Goal: Transaction & Acquisition: Purchase product/service

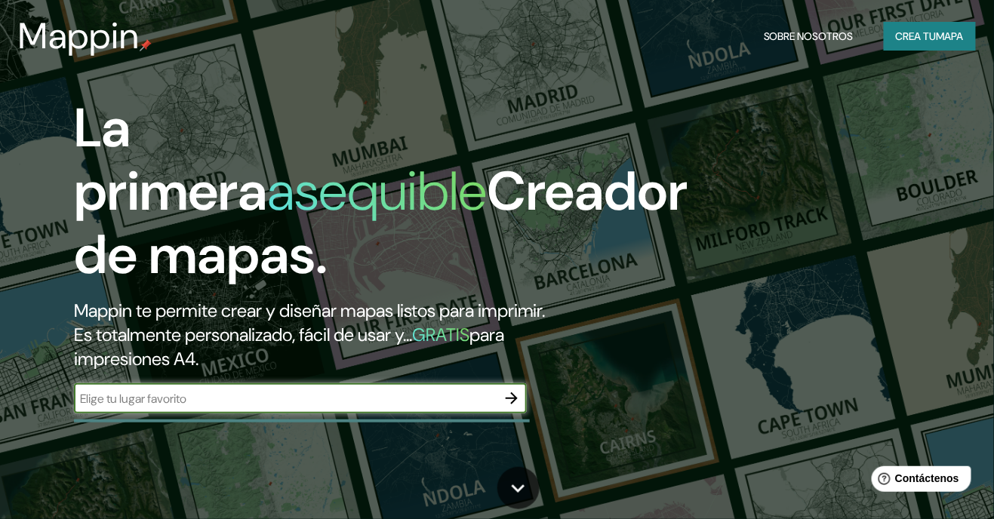
click at [400, 408] on input "text" at bounding box center [285, 398] width 423 height 17
type input "[PERSON_NAME]"
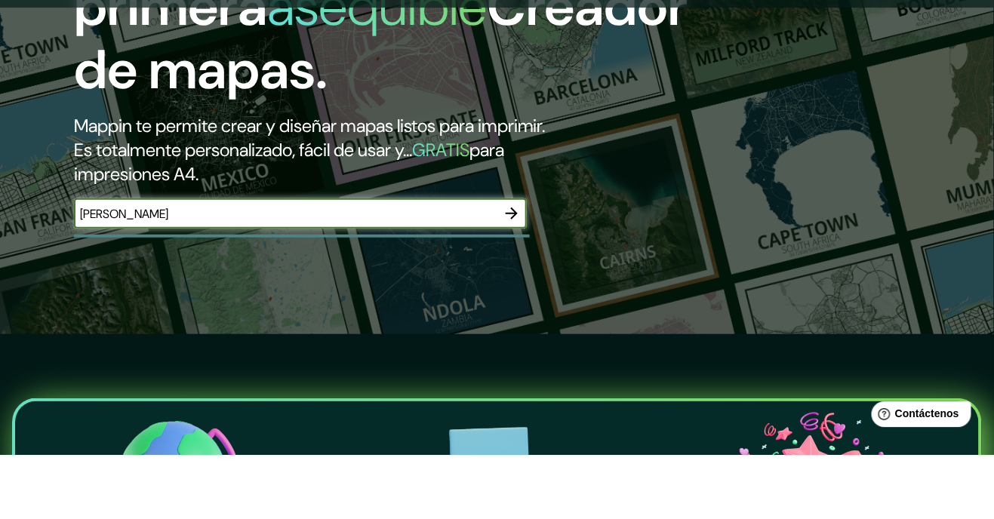
scroll to position [125, 0]
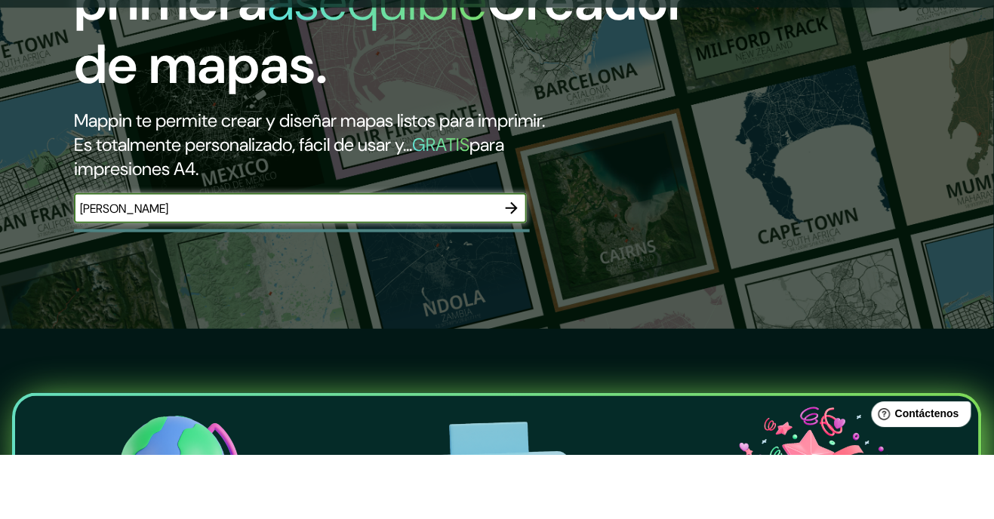
click at [510, 282] on icon "button" at bounding box center [512, 273] width 18 height 18
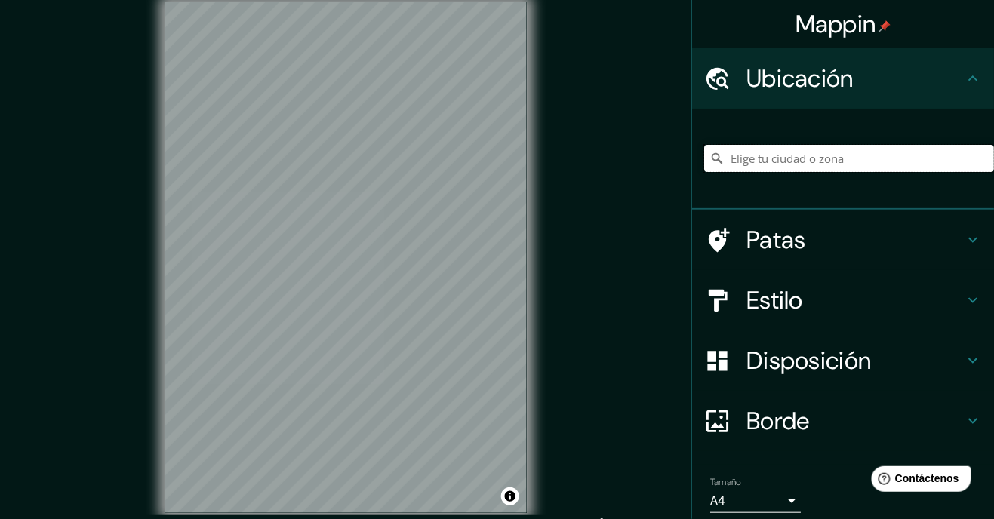
click at [864, 165] on input "Elige tu ciudad o zona" at bounding box center [849, 158] width 290 height 27
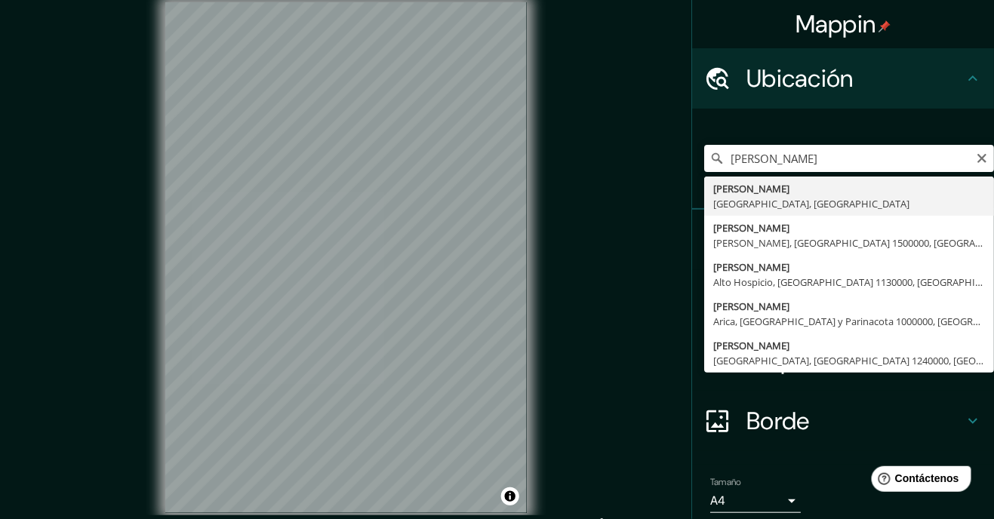
type input "[PERSON_NAME], [GEOGRAPHIC_DATA], [GEOGRAPHIC_DATA]"
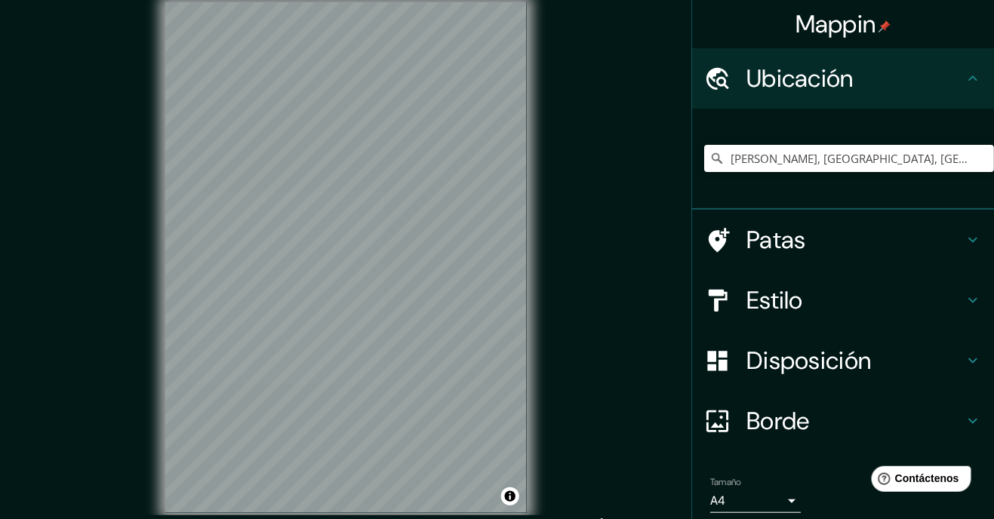
click at [853, 376] on font "Disposición" at bounding box center [809, 361] width 125 height 32
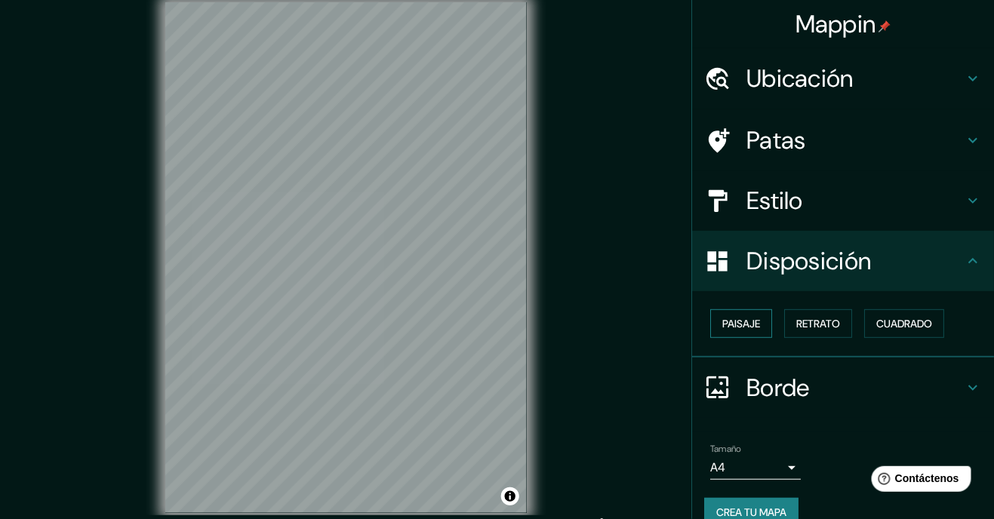
click at [747, 328] on font "Paisaje" at bounding box center [741, 324] width 38 height 14
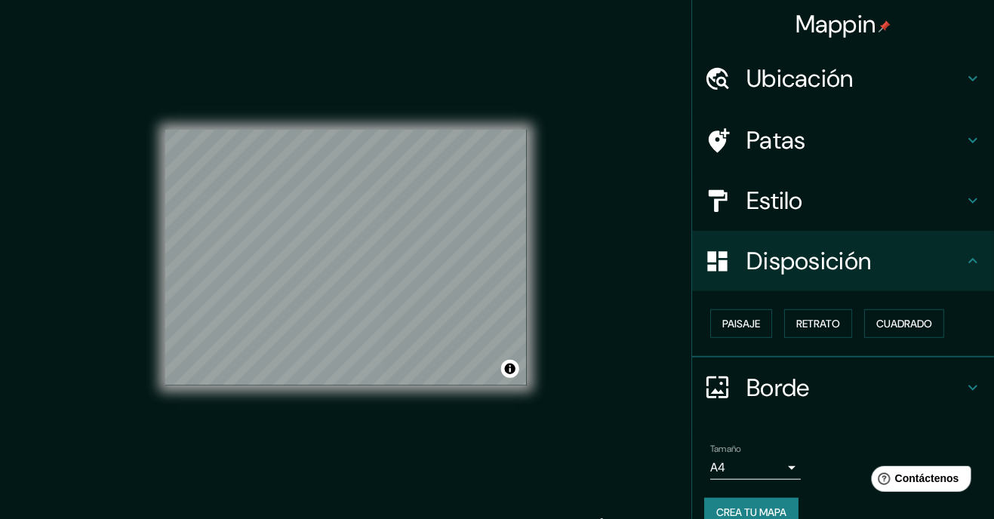
click at [919, 202] on h4 "Estilo" at bounding box center [855, 201] width 217 height 30
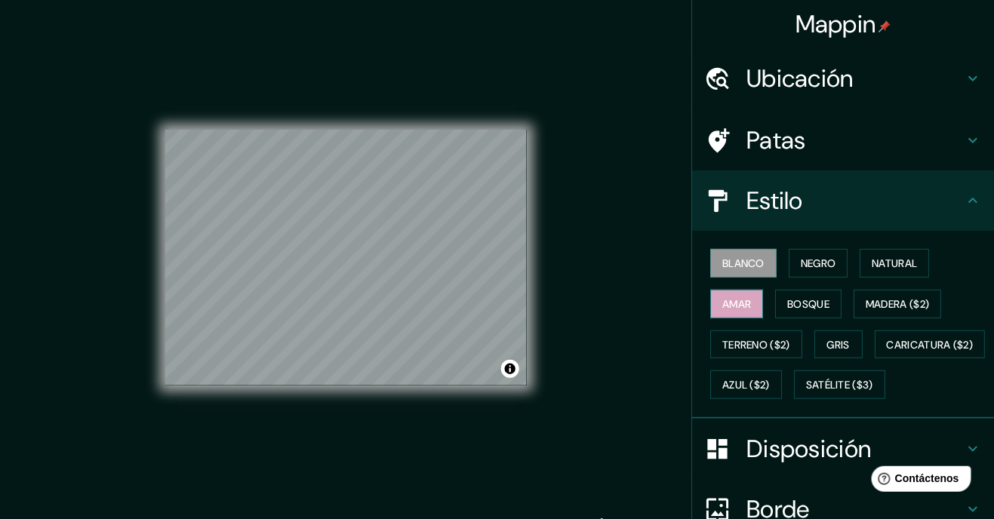
click at [745, 309] on font "Amar" at bounding box center [736, 304] width 29 height 14
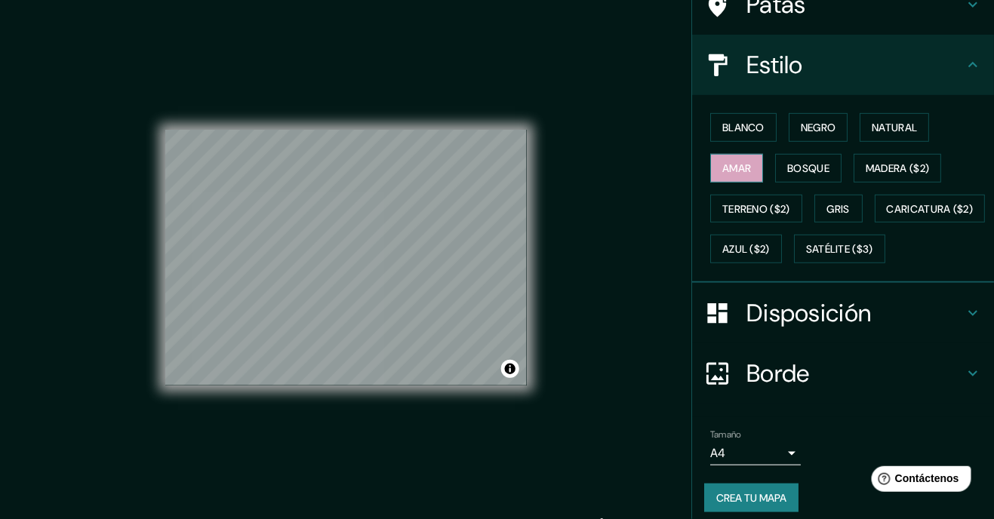
scroll to position [183, 0]
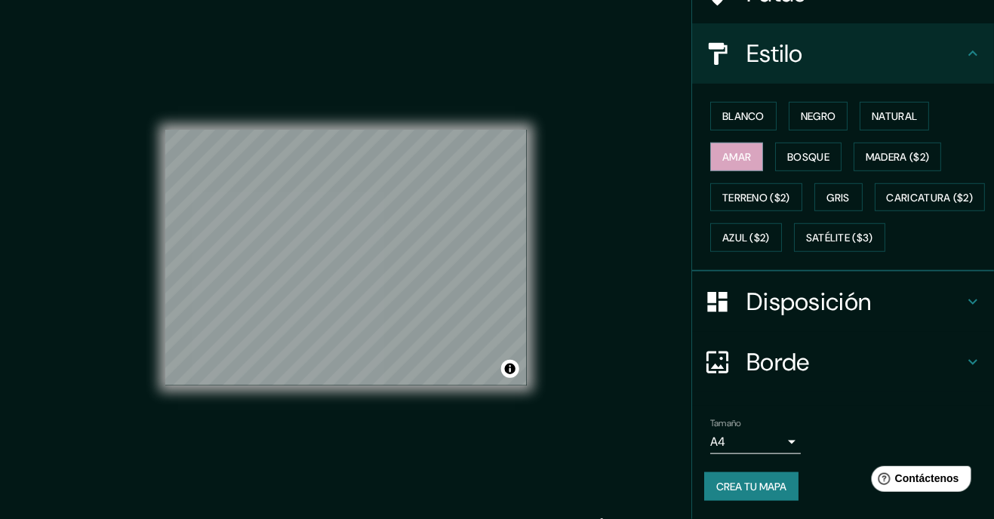
click at [775, 452] on body "Mappin Ubicación Ovalle, Región de Coquimbo, Chile Patas Estilo Blanco Negro Na…" at bounding box center [497, 259] width 994 height 519
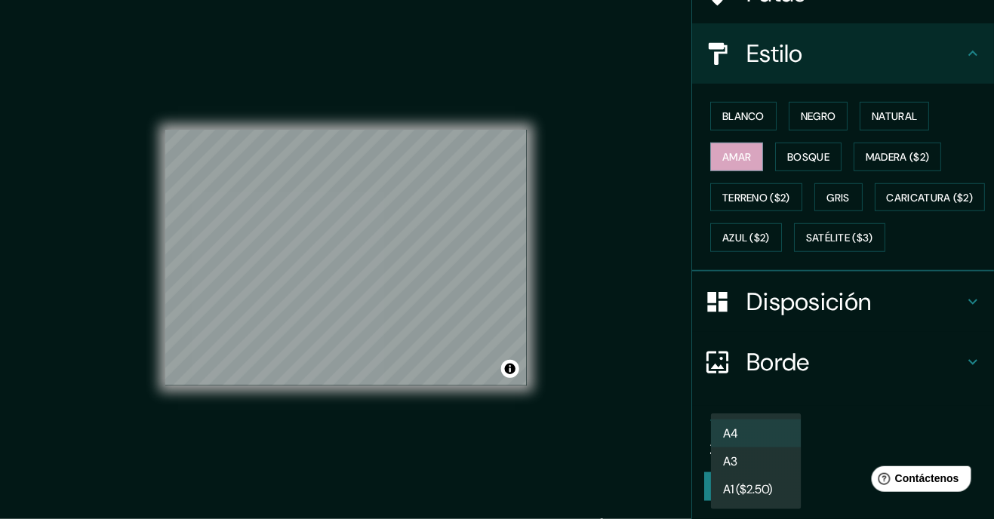
click at [784, 458] on li "A3" at bounding box center [756, 462] width 91 height 28
type input "a4"
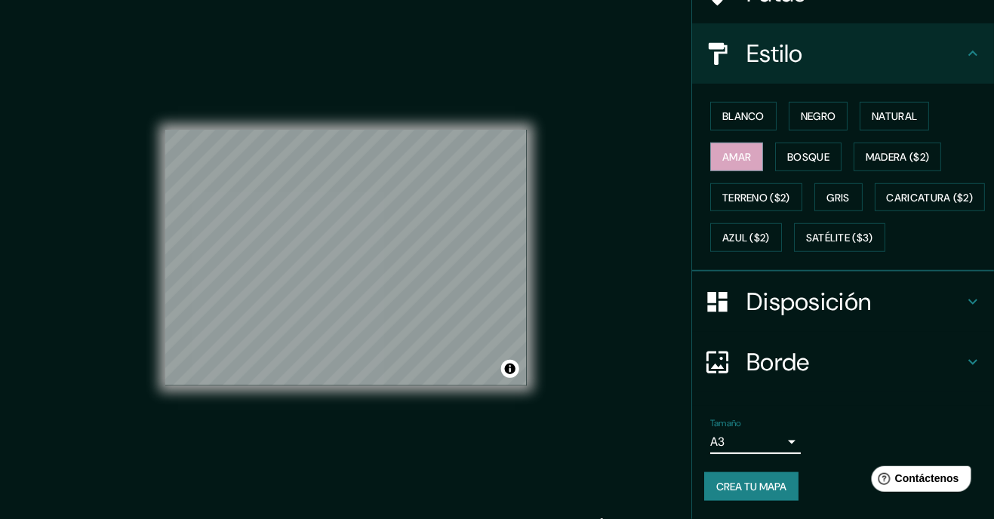
click at [787, 483] on font "Crea tu mapa" at bounding box center [751, 487] width 70 height 14
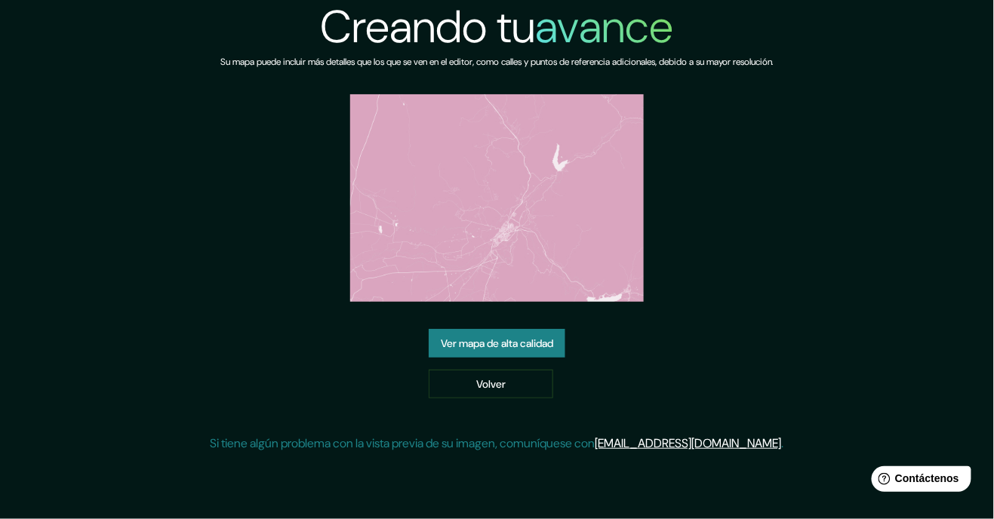
click at [531, 350] on font "Ver mapa de alta calidad" at bounding box center [497, 344] width 112 height 14
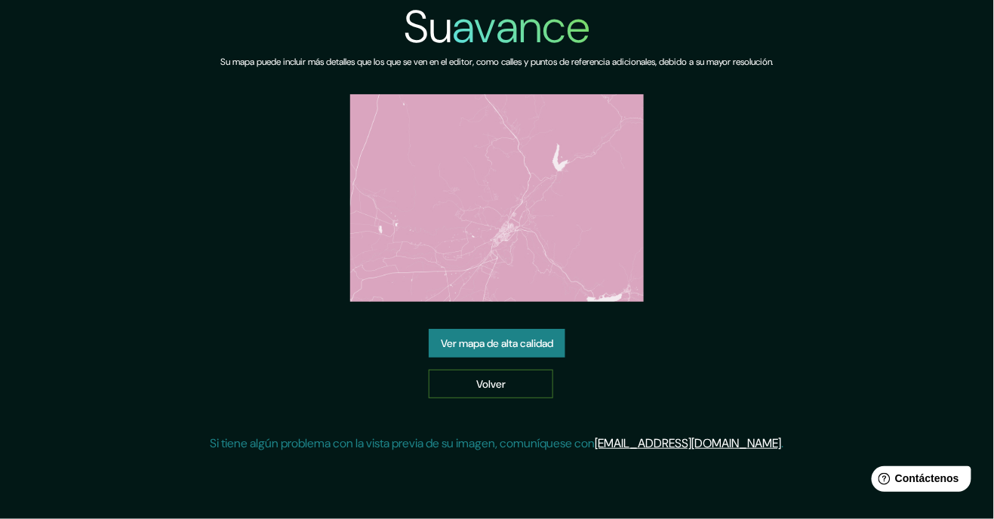
click at [537, 399] on link "Volver" at bounding box center [491, 384] width 125 height 29
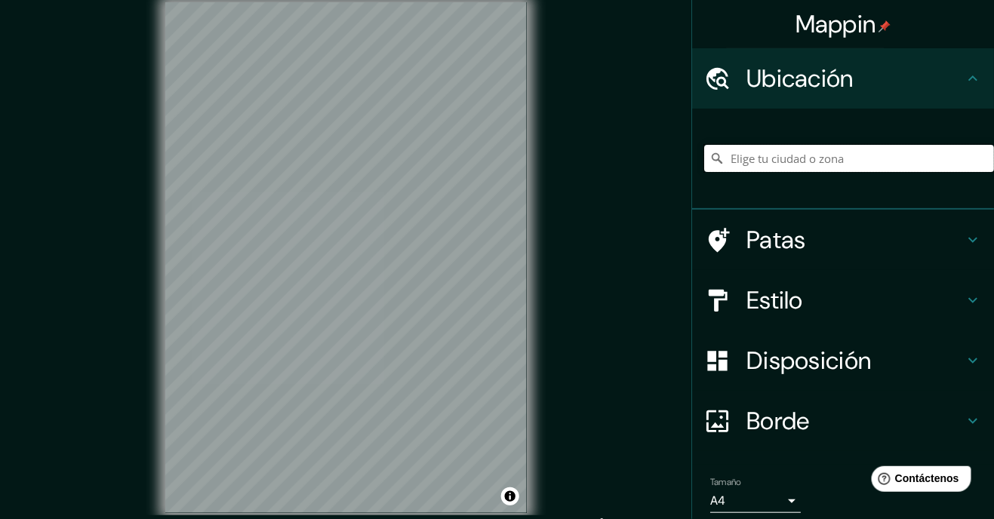
click at [907, 162] on input "Elige tu ciudad o zona" at bounding box center [849, 158] width 290 height 27
type input "[PERSON_NAME], [GEOGRAPHIC_DATA], [GEOGRAPHIC_DATA]"
click at [828, 367] on font "Disposición" at bounding box center [809, 361] width 125 height 32
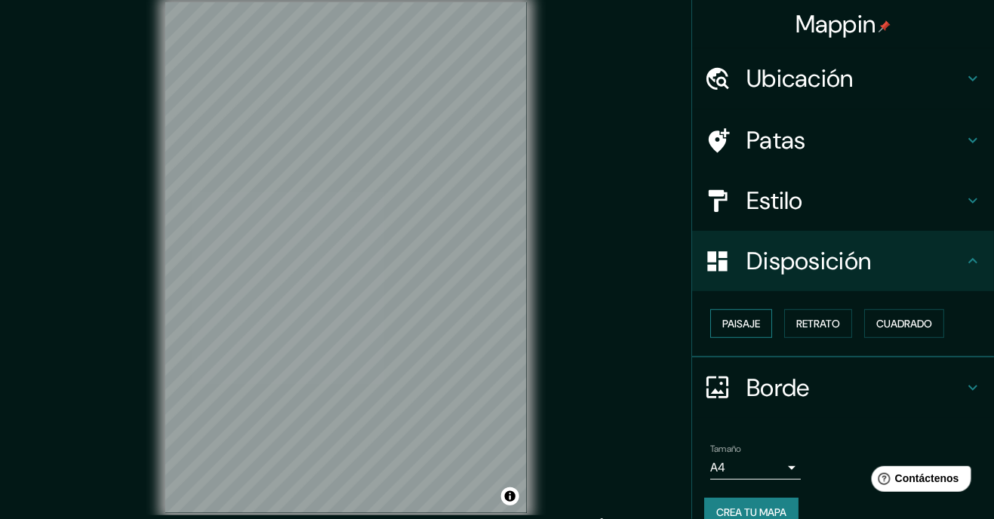
click at [744, 320] on font "Paisaje" at bounding box center [741, 324] width 38 height 14
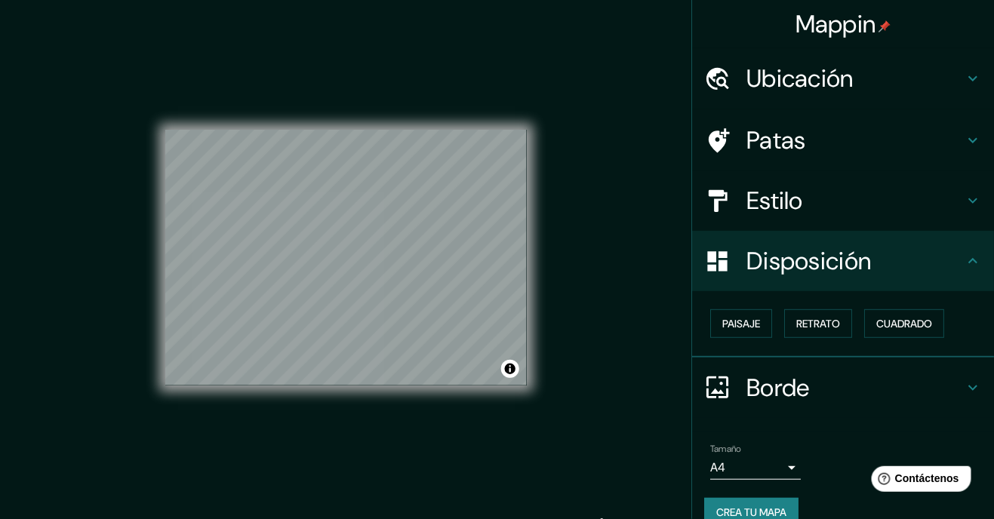
click at [797, 186] on font "Estilo" at bounding box center [775, 201] width 57 height 32
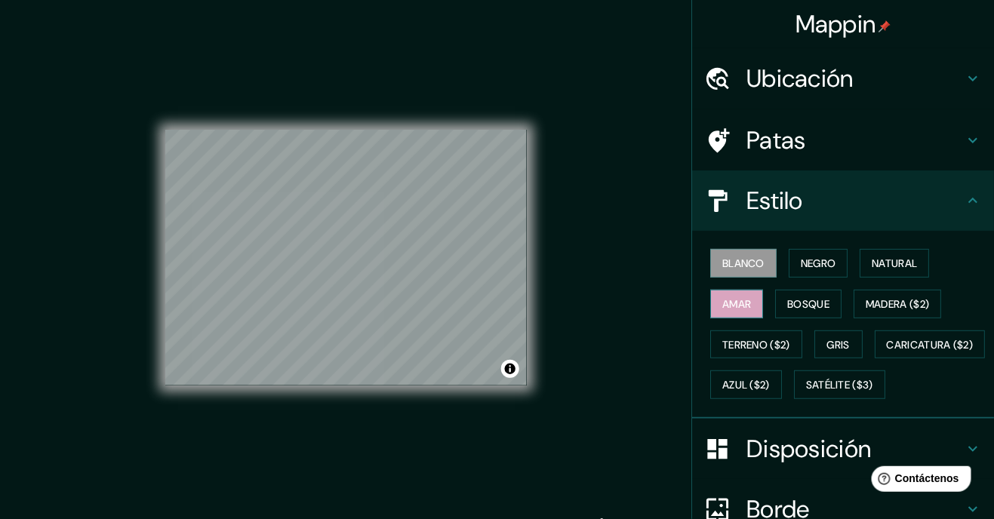
click at [749, 305] on font "Amar" at bounding box center [736, 304] width 29 height 14
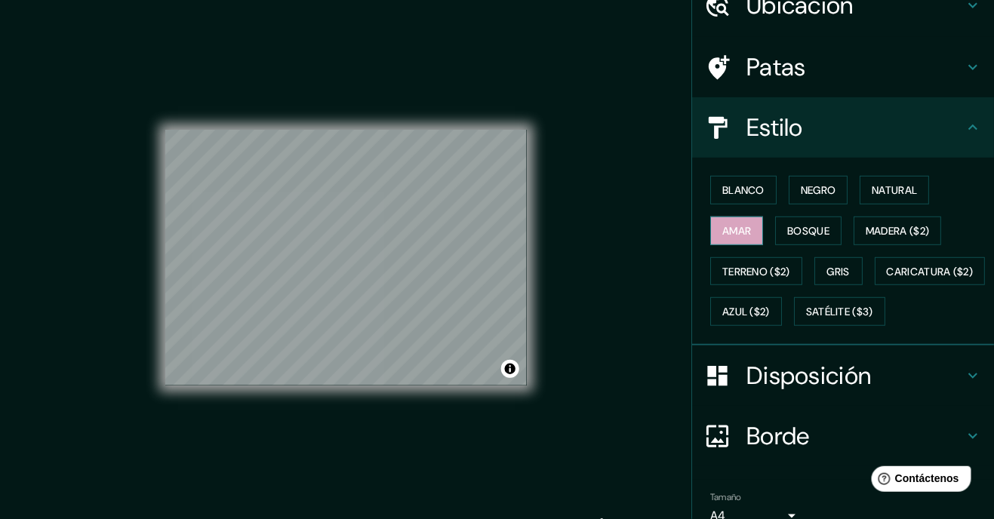
scroll to position [183, 0]
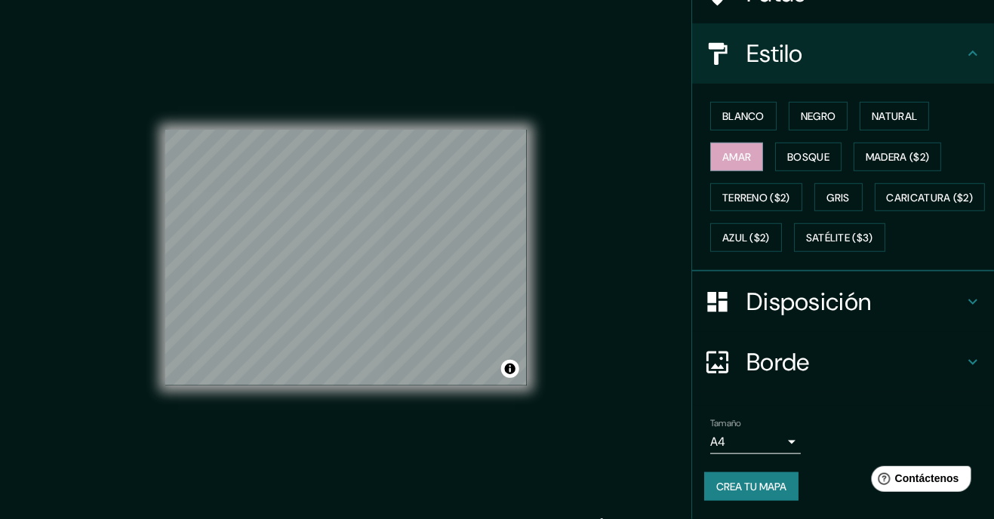
click at [755, 441] on body "Mappin Ubicación Ovalle, Región de Coquimbo, Chile Ovalle Región de Coquimbo, C…" at bounding box center [497, 259] width 994 height 519
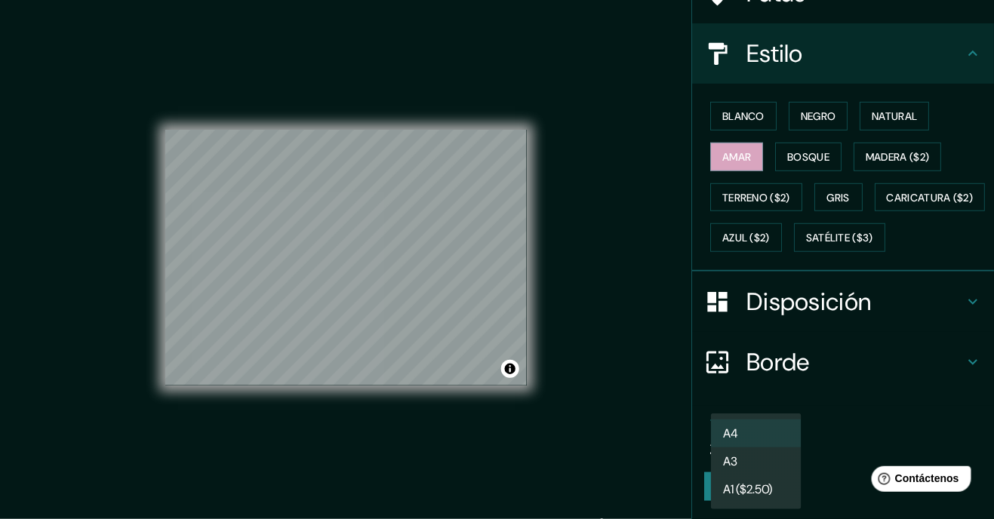
click at [786, 478] on li "A1 ($2.50)" at bounding box center [756, 490] width 91 height 28
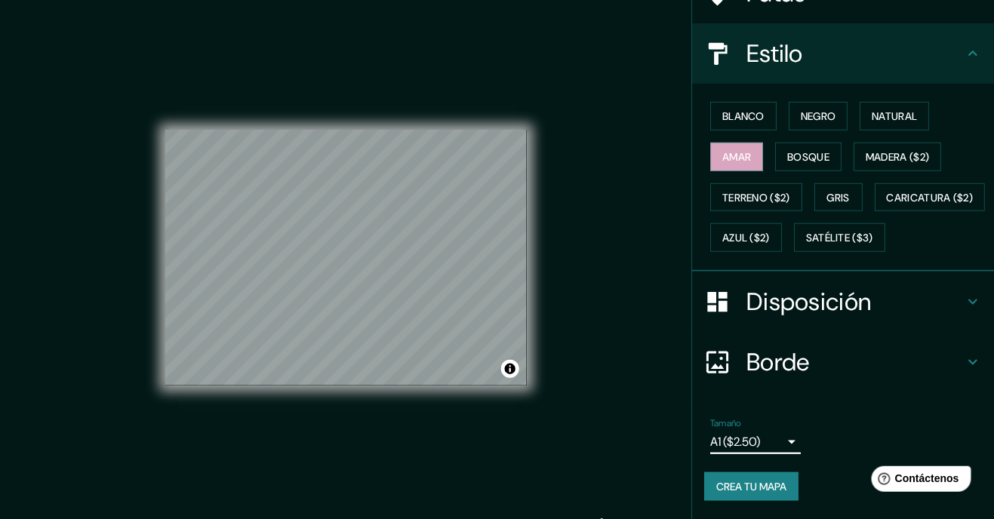
click at [770, 442] on body "Mappin Ubicación Ovalle, Región de Coquimbo, Chile Ovalle Región de Coquimbo, C…" at bounding box center [497, 259] width 994 height 519
click at [782, 467] on li "A3" at bounding box center [756, 462] width 91 height 28
type input "a4"
click at [780, 491] on font "Crea tu mapa" at bounding box center [751, 487] width 70 height 14
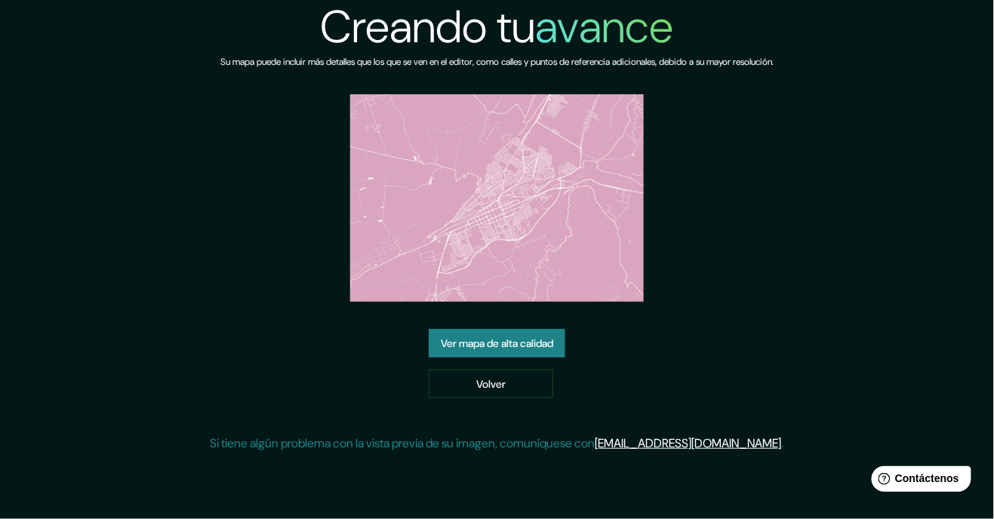
click at [553, 353] on font "Ver mapa de alta calidad" at bounding box center [497, 344] width 112 height 20
